Goal: Find specific page/section: Find specific page/section

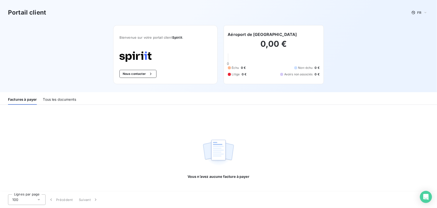
click at [66, 98] on div "Tous les documents" at bounding box center [59, 99] width 33 height 11
